Goal: Transaction & Acquisition: Purchase product/service

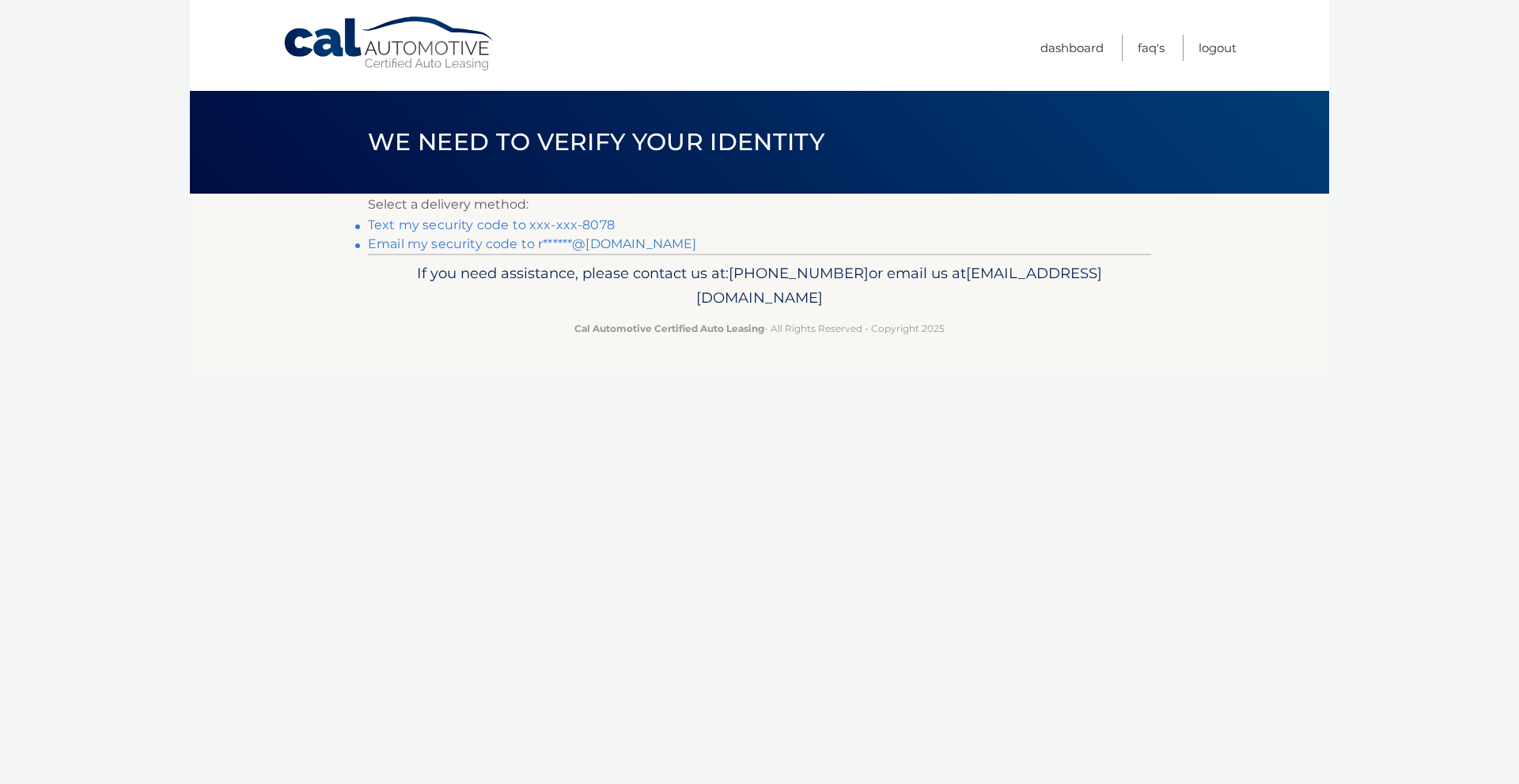
click at [588, 248] on link "Email my security code to r******@gmail.com" at bounding box center [532, 244] width 329 height 15
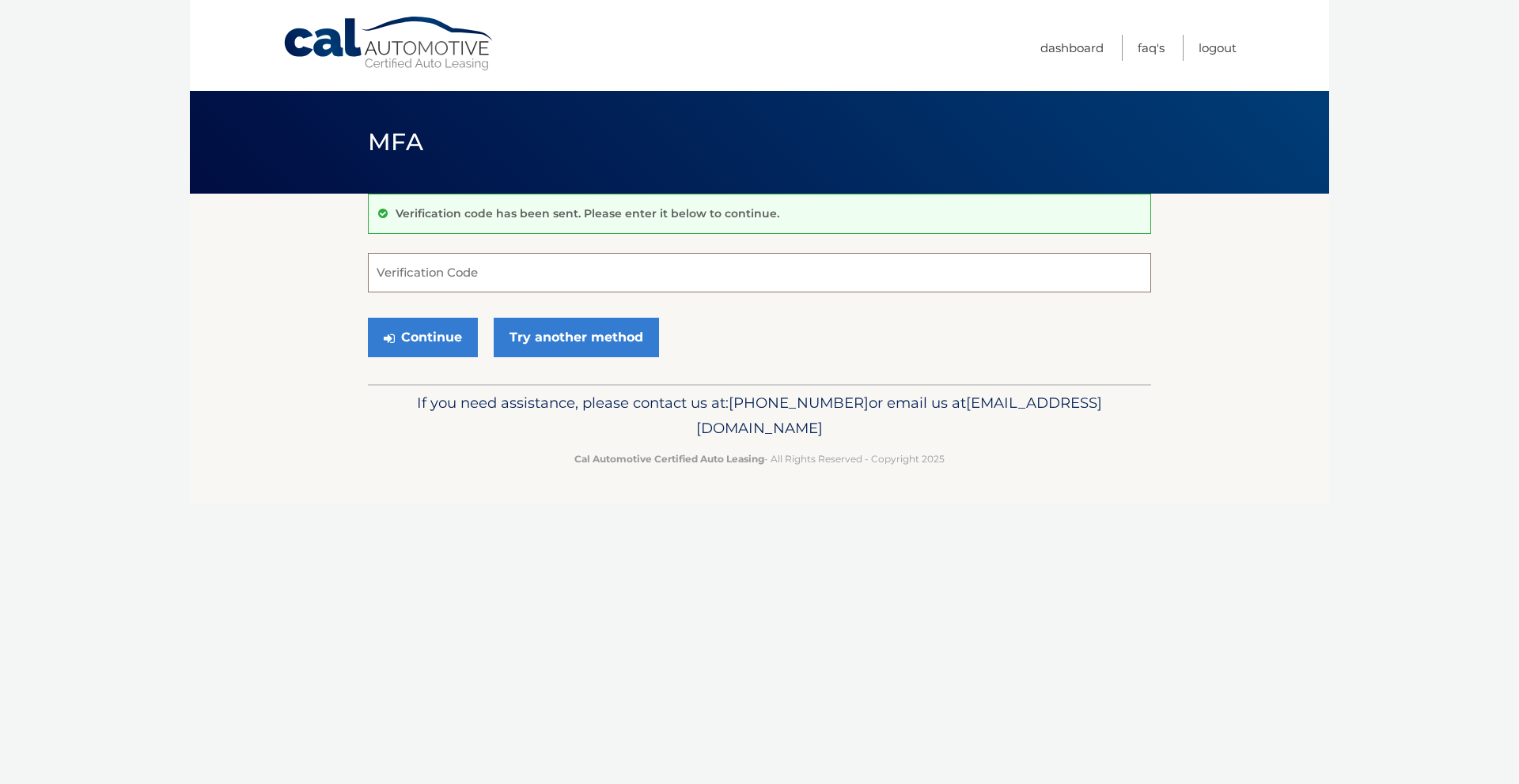
click at [489, 272] on input "Verification Code" at bounding box center [760, 272] width 784 height 40
paste input "988321"
click at [432, 341] on button "Continue" at bounding box center [423, 337] width 110 height 40
click at [431, 279] on input "988321" at bounding box center [760, 272] width 784 height 40
click at [377, 275] on input "988321" at bounding box center [760, 272] width 784 height 40
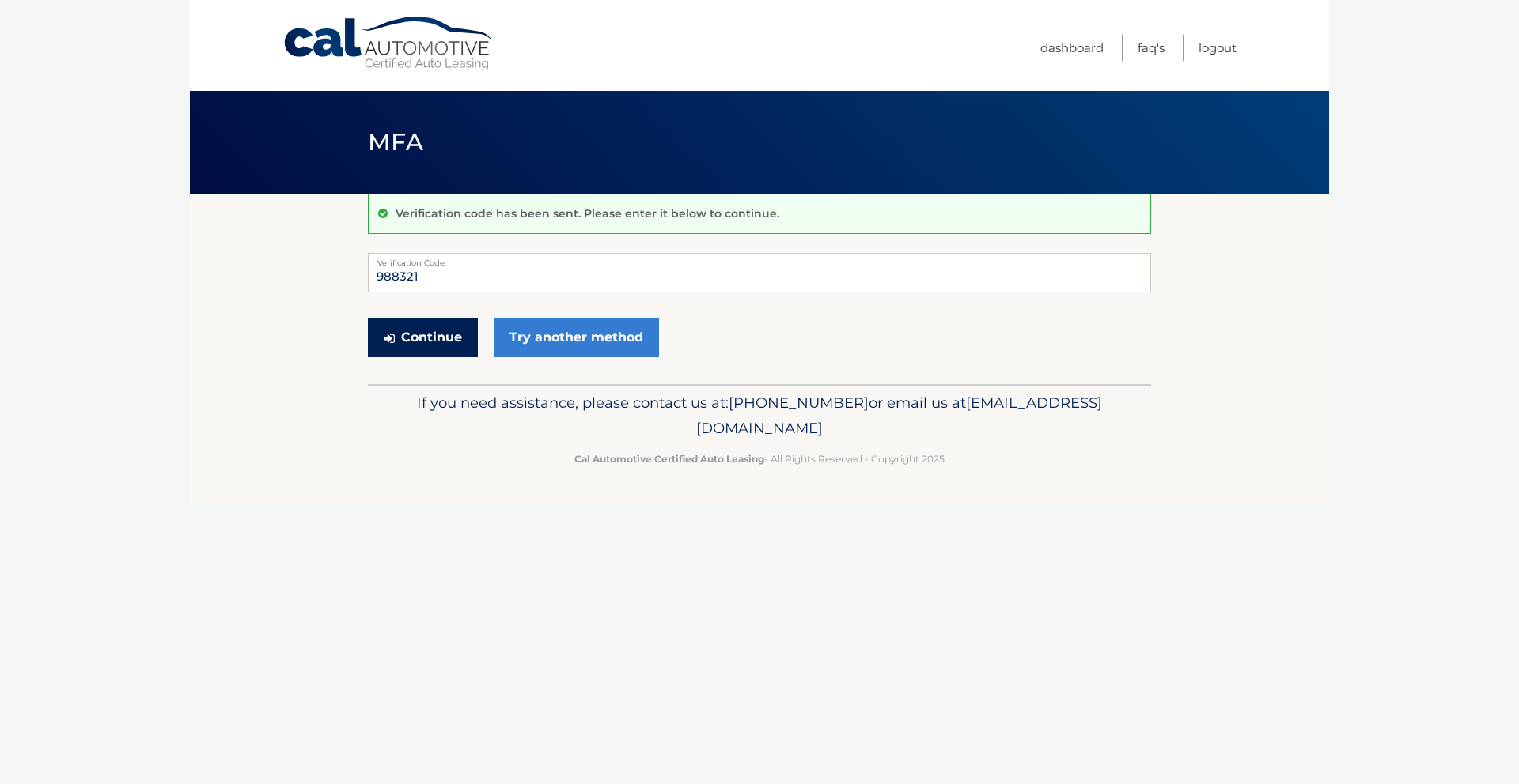
click at [425, 341] on button "Continue" at bounding box center [423, 337] width 110 height 40
click at [470, 287] on input "988321" at bounding box center [760, 272] width 784 height 40
type input "9"
type input "988321"
click at [434, 337] on button "Continue" at bounding box center [423, 337] width 110 height 40
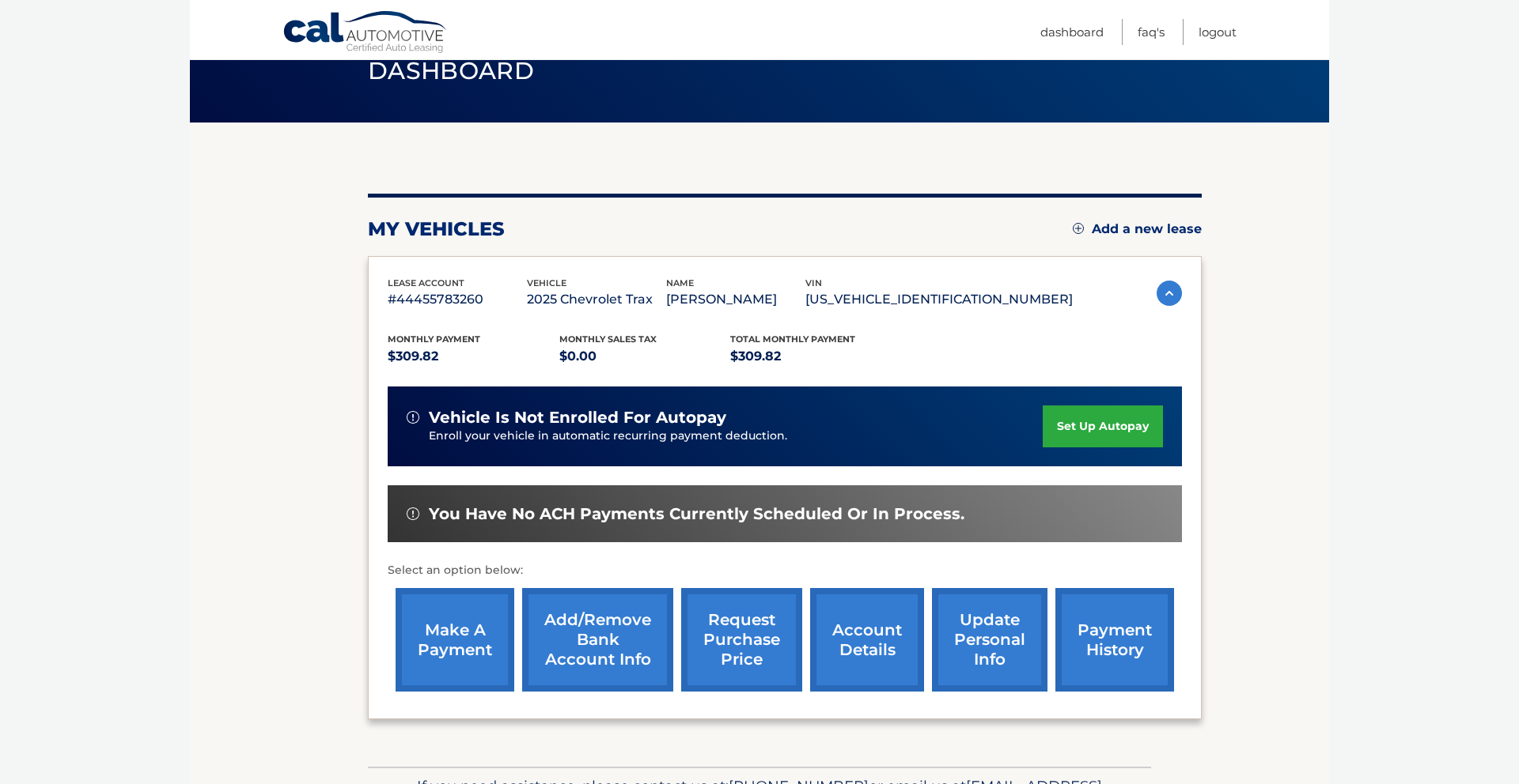
scroll to position [157, 0]
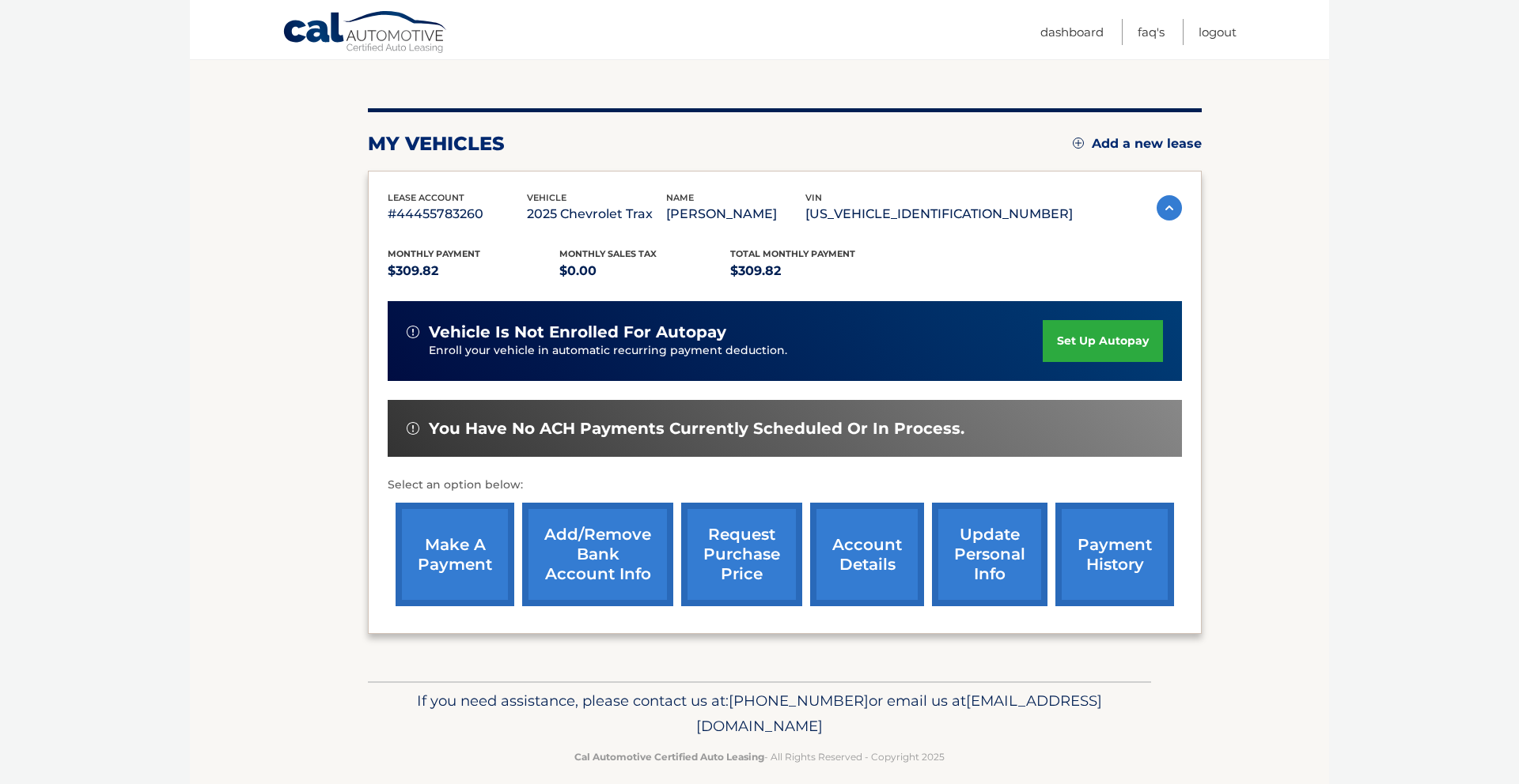
click at [442, 557] on link "make a payment" at bounding box center [455, 554] width 119 height 104
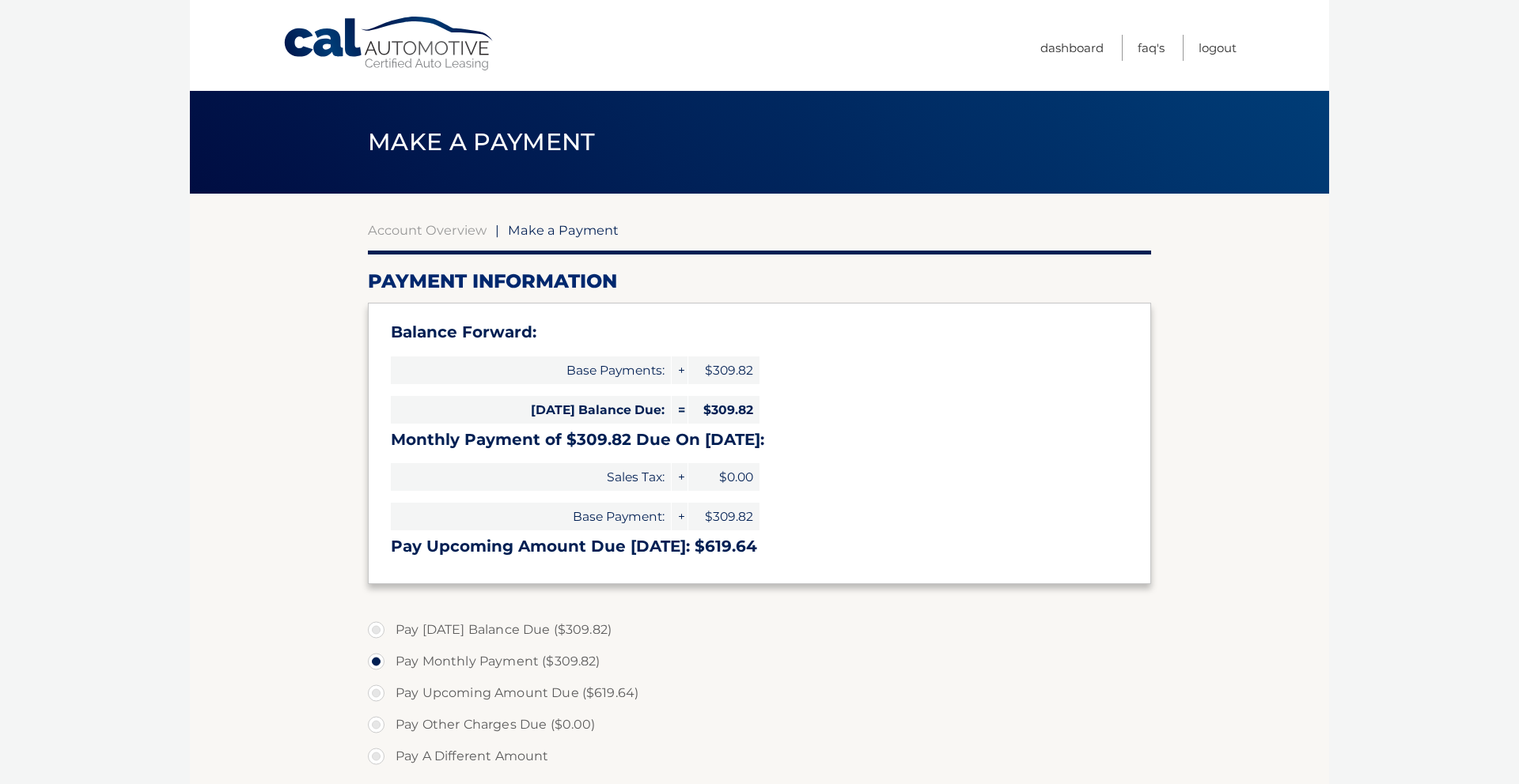
select select "YTg0MzgxN2MtYzkzYy00YTNlLWI0OTgtMTNmNDdkYTUzZTk3"
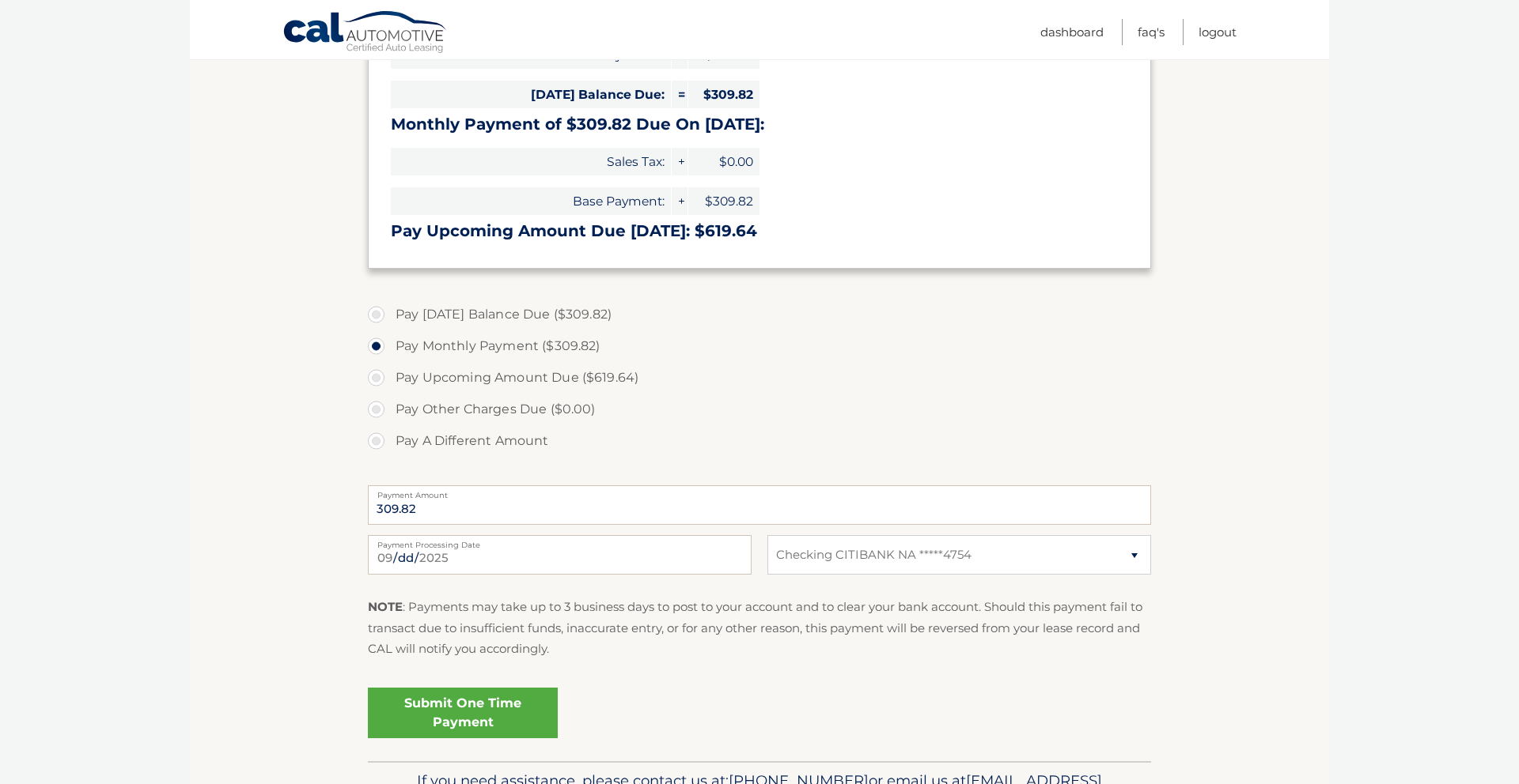
scroll to position [379, 0]
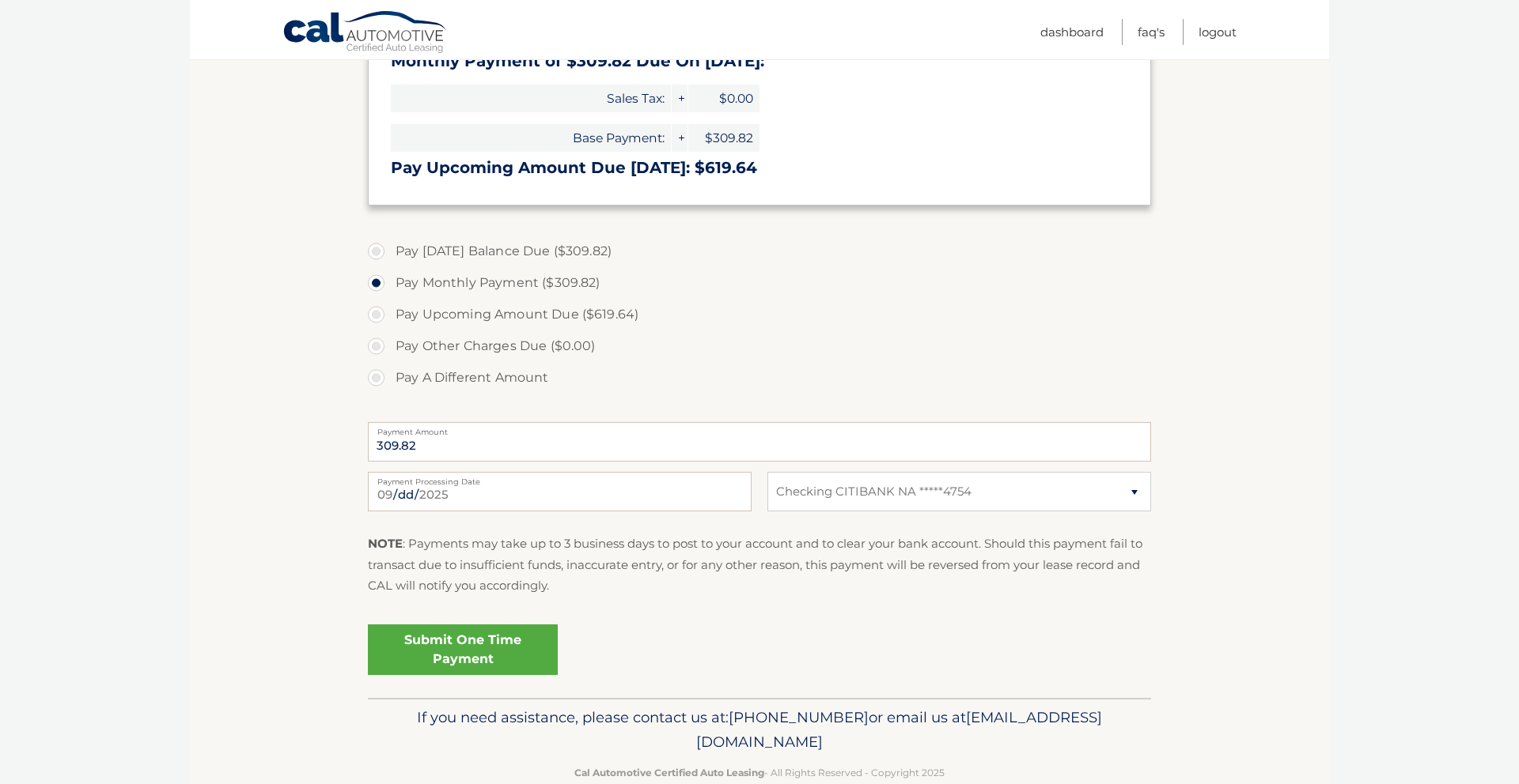
click at [438, 663] on link "Submit One Time Payment" at bounding box center [463, 650] width 190 height 51
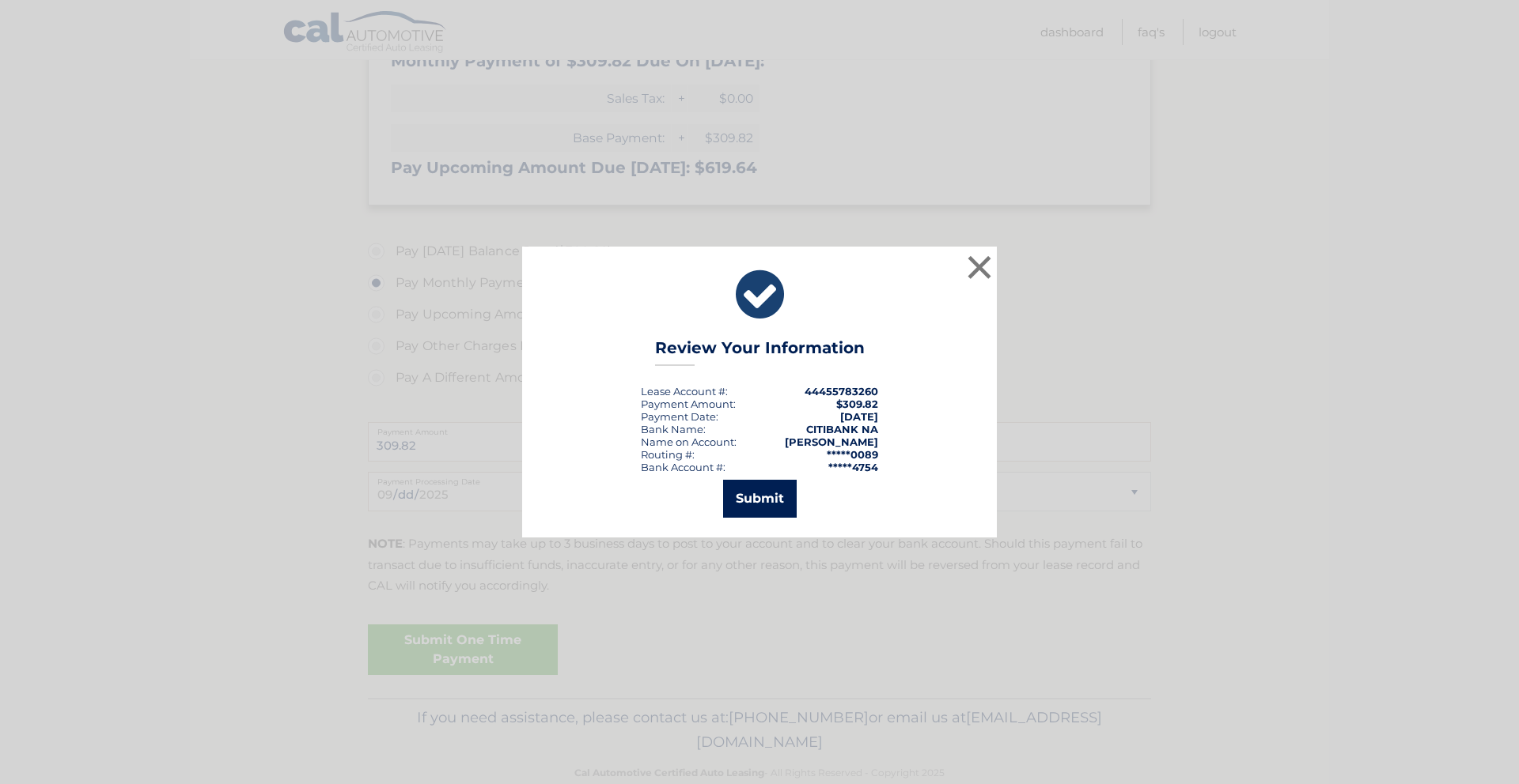
click at [757, 502] on button "Submit" at bounding box center [759, 499] width 73 height 38
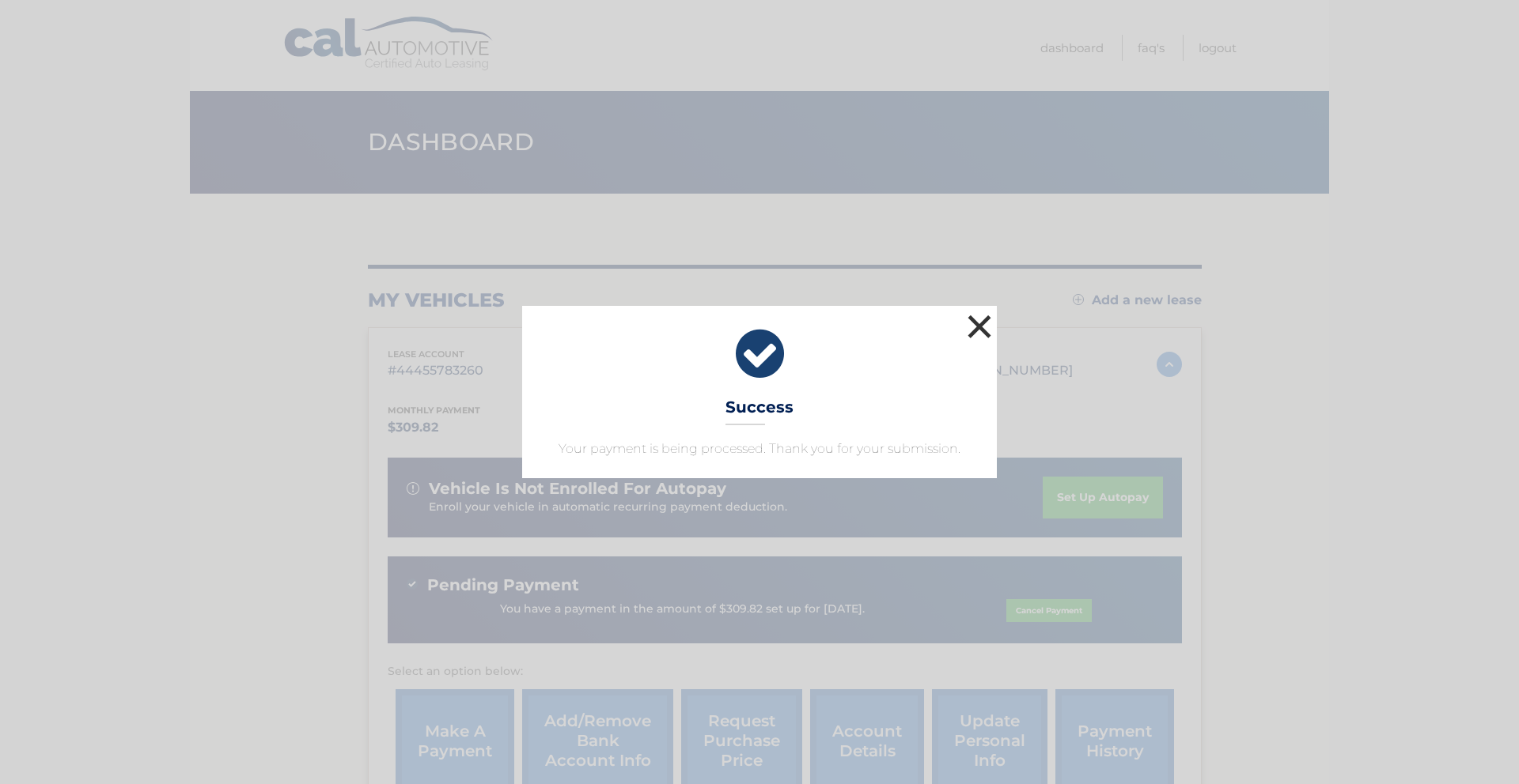
click at [981, 326] on button "×" at bounding box center [980, 327] width 32 height 32
